Goal: Task Accomplishment & Management: Use online tool/utility

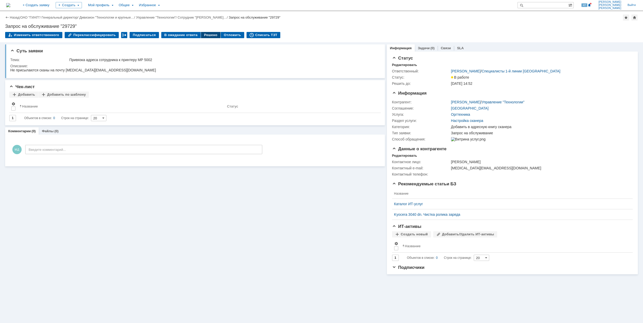
click at [204, 35] on div "Решено" at bounding box center [211, 35] width 20 height 6
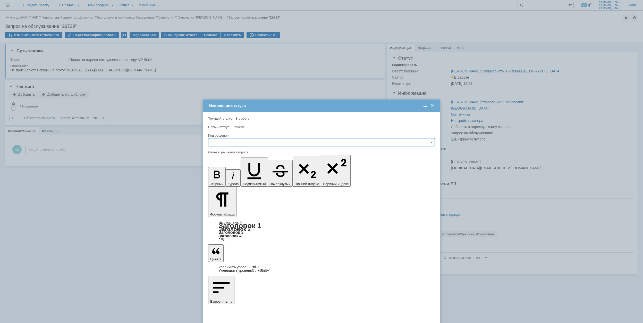
click at [288, 141] on input "text" at bounding box center [321, 142] width 227 height 8
drag, startPoint x: 291, startPoint y: 176, endPoint x: 82, endPoint y: 14, distance: 265.1
click at [291, 176] on span "Решено" at bounding box center [322, 177] width 220 height 4
type input "Решено"
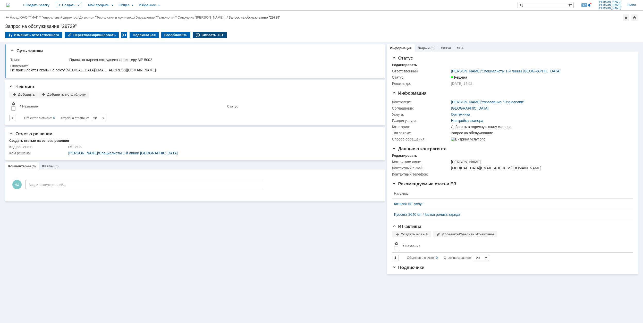
click at [204, 35] on div "Списать ТЗТ" at bounding box center [210, 35] width 34 height 6
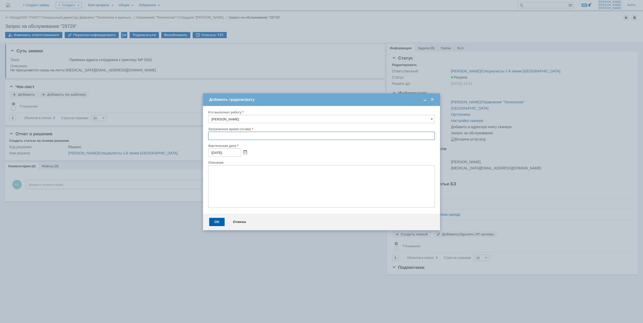
click at [210, 137] on input "text" at bounding box center [321, 136] width 227 height 8
type input "00:30"
click at [216, 220] on div "OK" at bounding box center [216, 222] width 15 height 8
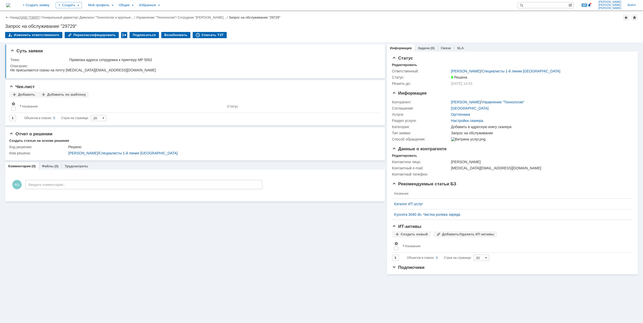
click at [36, 17] on link "ОАО "ГИАП"" at bounding box center [29, 17] width 19 height 4
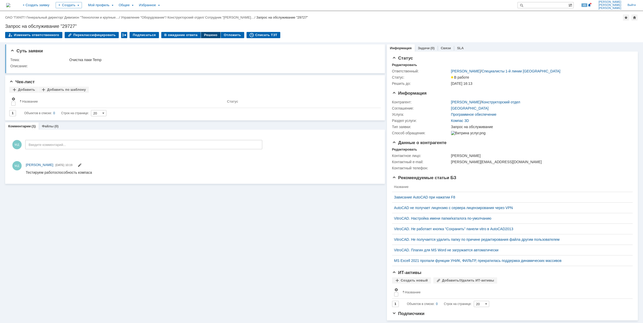
click at [205, 35] on div "Решено" at bounding box center [211, 35] width 20 height 6
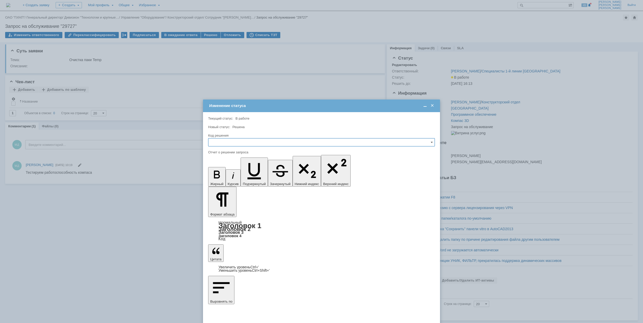
click at [284, 144] on input "text" at bounding box center [321, 142] width 227 height 8
drag, startPoint x: 258, startPoint y: 178, endPoint x: 23, endPoint y: 35, distance: 274.8
click at [258, 178] on span "Решено" at bounding box center [322, 177] width 220 height 4
type input "Решено"
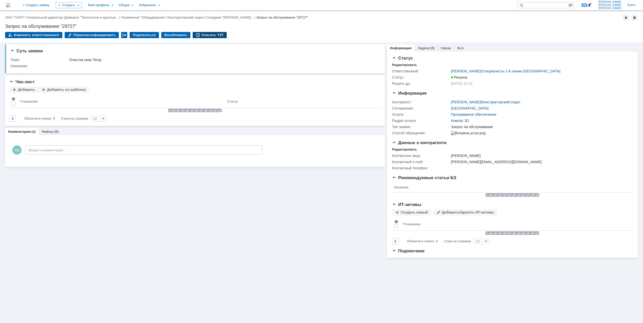
click at [201, 36] on div "Списать ТЗТ" at bounding box center [210, 35] width 34 height 6
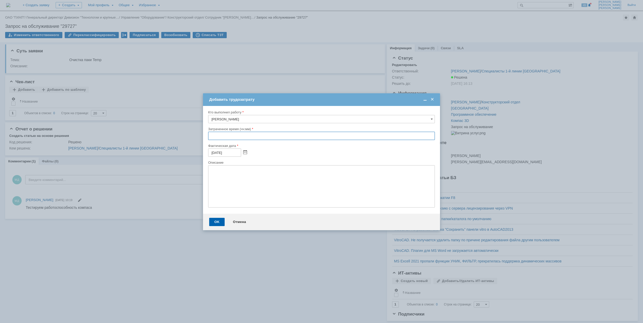
click at [211, 136] on input "text" at bounding box center [321, 136] width 227 height 8
type input "00:40"
click at [211, 223] on div "OK" at bounding box center [216, 222] width 15 height 8
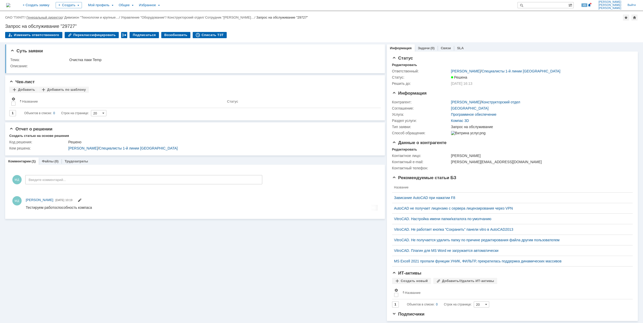
click at [44, 17] on link "Генеральный директор" at bounding box center [45, 17] width 36 height 4
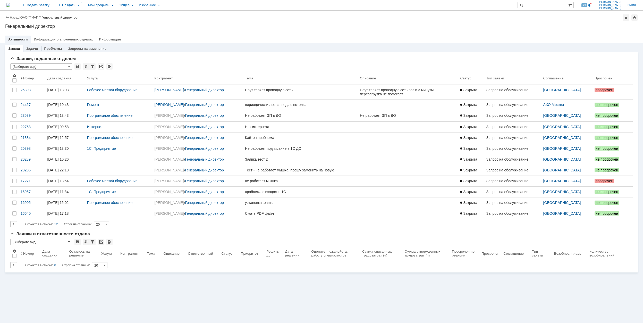
click at [35, 16] on link "ОАО "ГИАП"" at bounding box center [29, 17] width 19 height 4
